Goal: Task Accomplishment & Management: Understand process/instructions

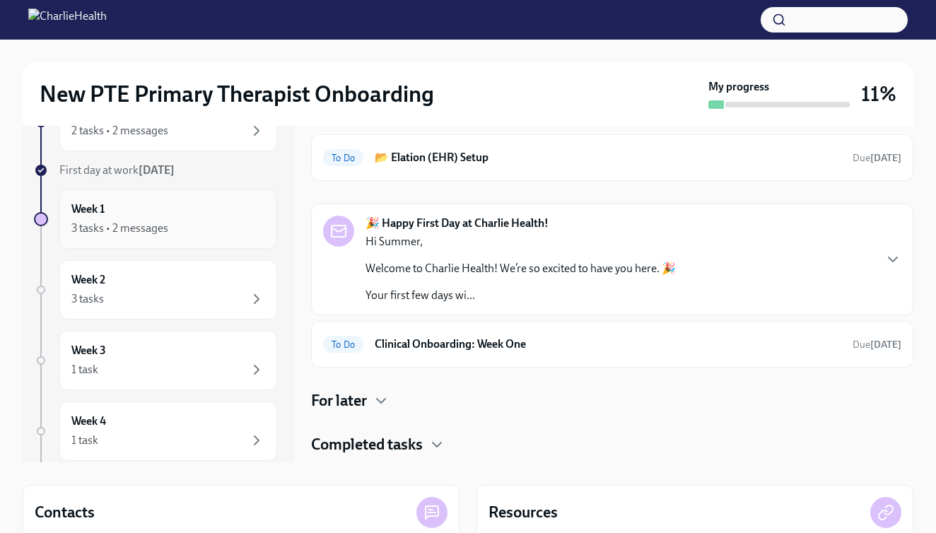
click at [211, 219] on div "Week 1 3 tasks • 2 messages" at bounding box center [168, 219] width 194 height 35
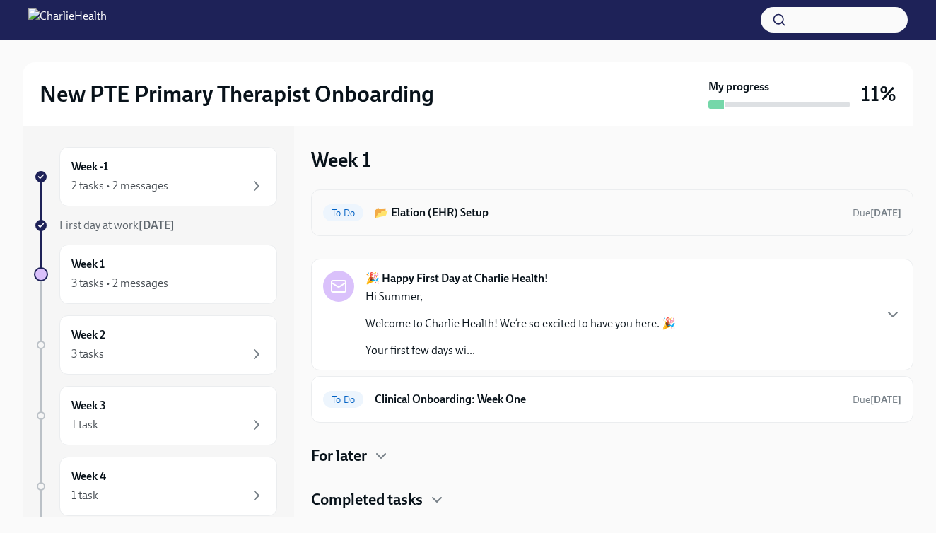
click at [416, 221] on div "To Do 📂 Elation (EHR) Setup Due [DATE]" at bounding box center [612, 213] width 579 height 23
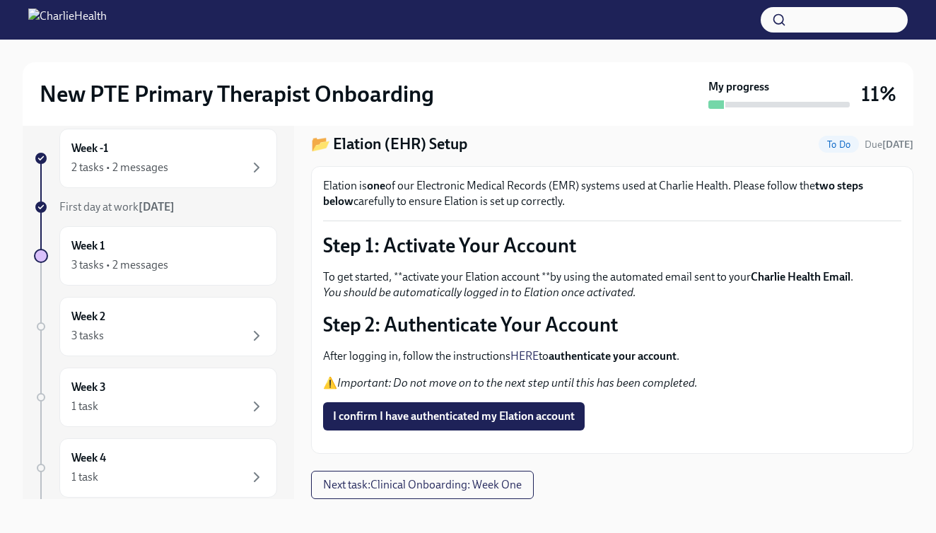
scroll to position [70, 0]
click at [226, 332] on div "3 tasks" at bounding box center [168, 335] width 194 height 17
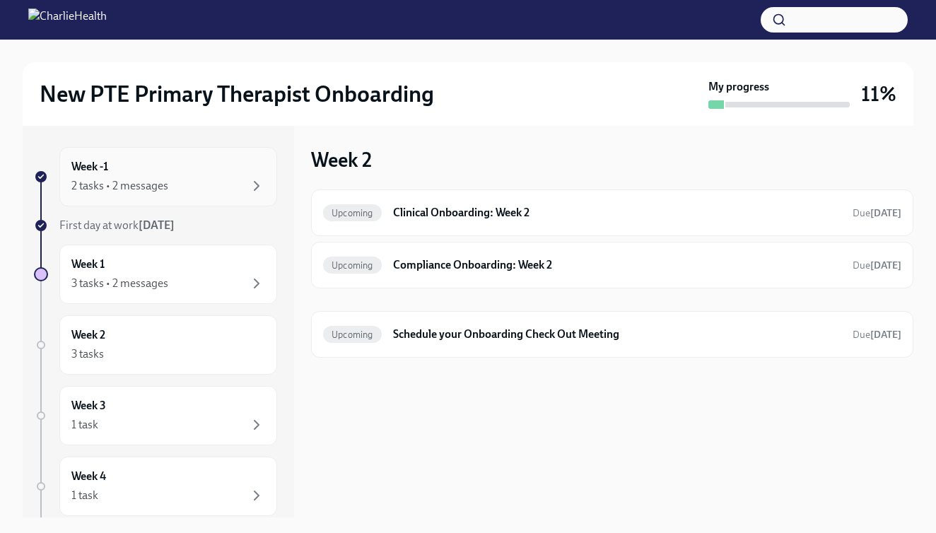
click at [235, 190] on div "2 tasks • 2 messages" at bounding box center [168, 186] width 194 height 17
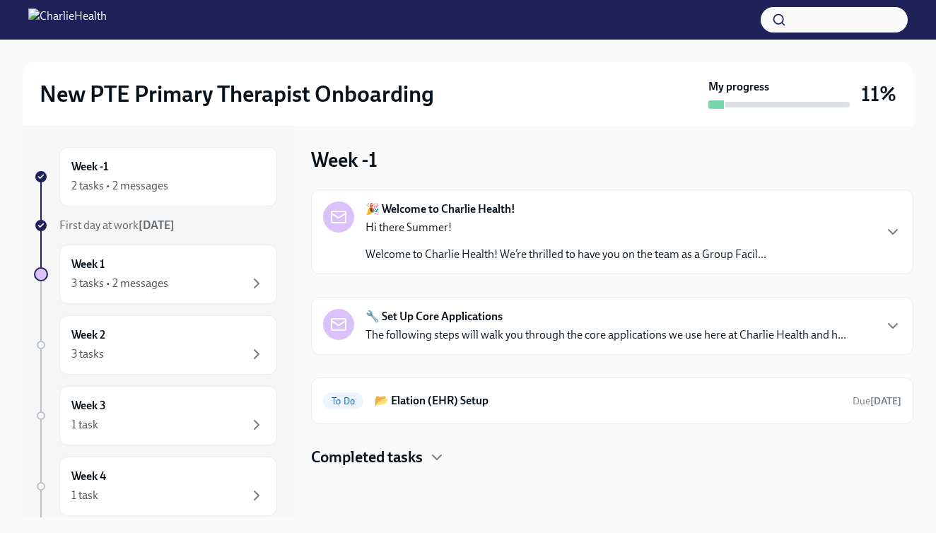
click at [432, 240] on div "Hi there Summer! Welcome to Charlie Health! We’re thrilled to have you on the t…" at bounding box center [566, 241] width 401 height 42
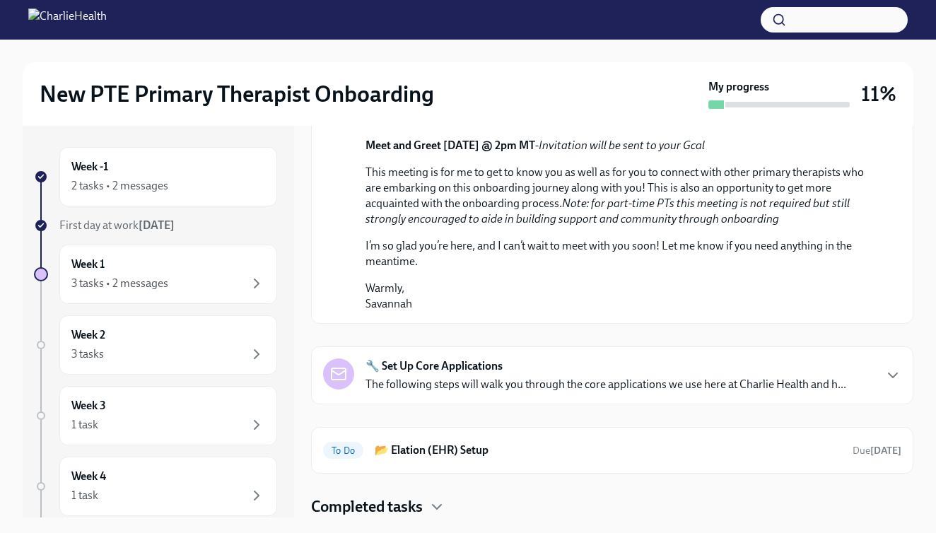
scroll to position [748, 0]
click at [575, 374] on div "🔧 Set Up Core Applications The following steps will walk you through the core a…" at bounding box center [606, 376] width 481 height 34
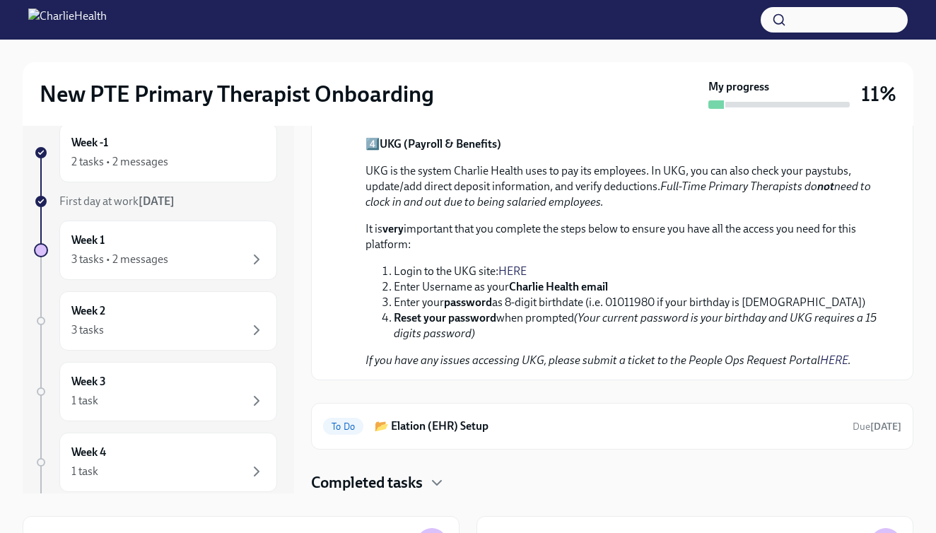
scroll to position [28, 0]
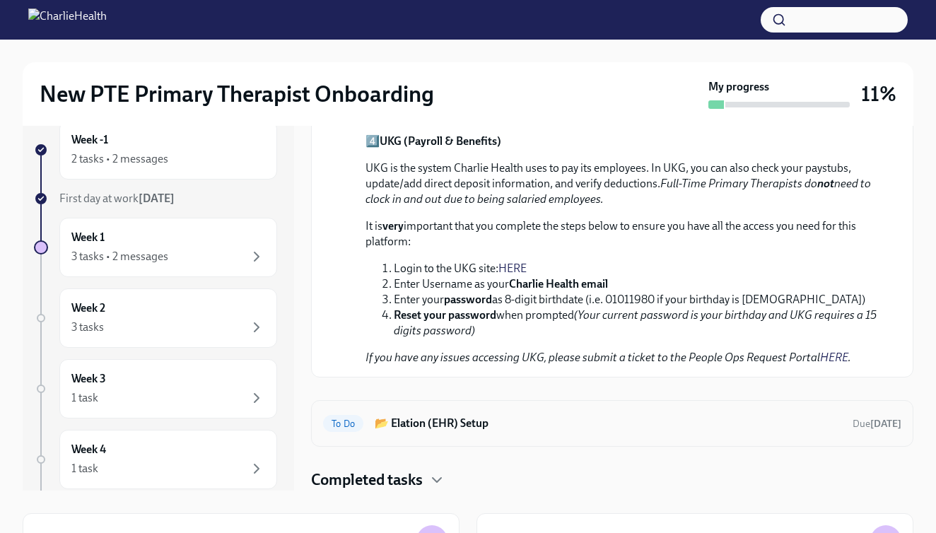
click at [569, 423] on h6 "📂 Elation (EHR) Setup" at bounding box center [608, 424] width 467 height 16
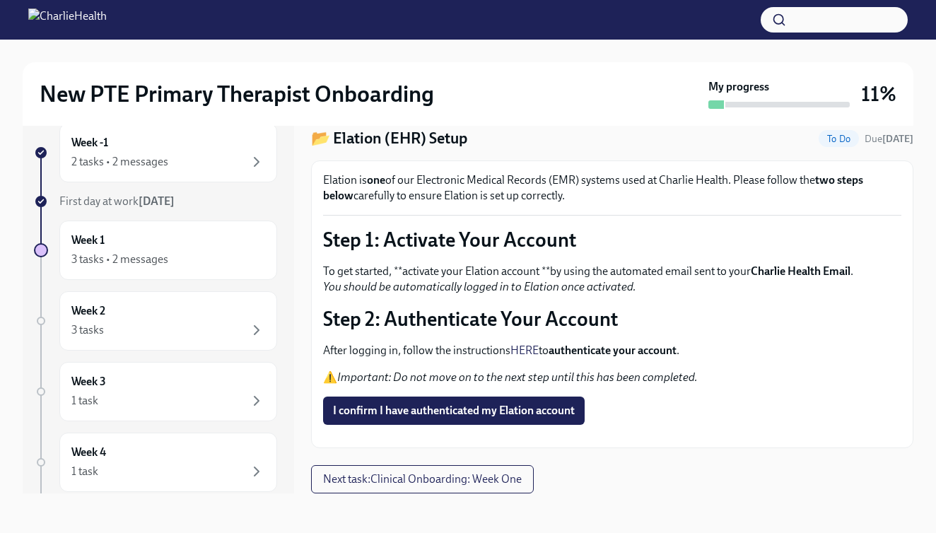
scroll to position [25, 0]
